Goal: Task Accomplishment & Management: Manage account settings

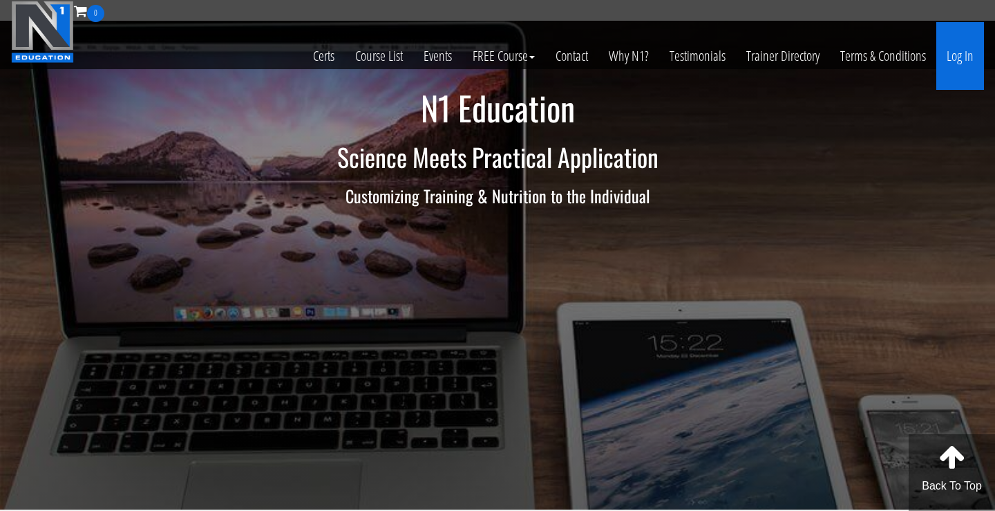
click at [960, 58] on link "Log In" at bounding box center [960, 56] width 48 height 68
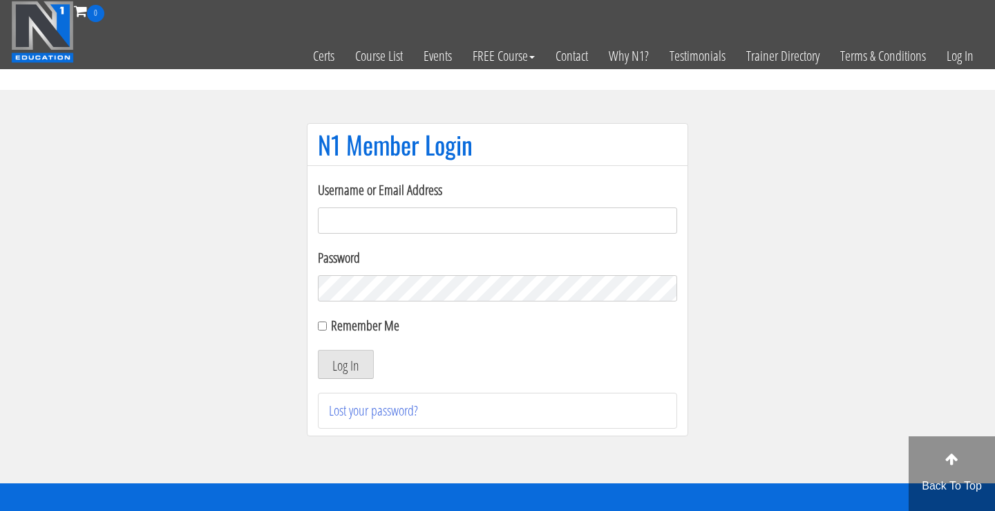
click at [464, 211] on input "Username or Email Address" at bounding box center [497, 220] width 359 height 26
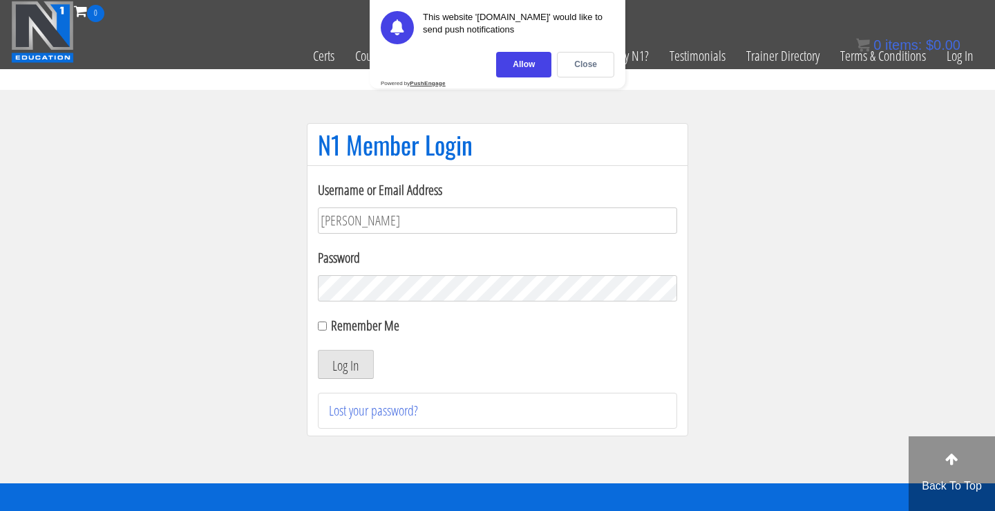
type input "[PERSON_NAME]"
